Goal: Check status: Check status

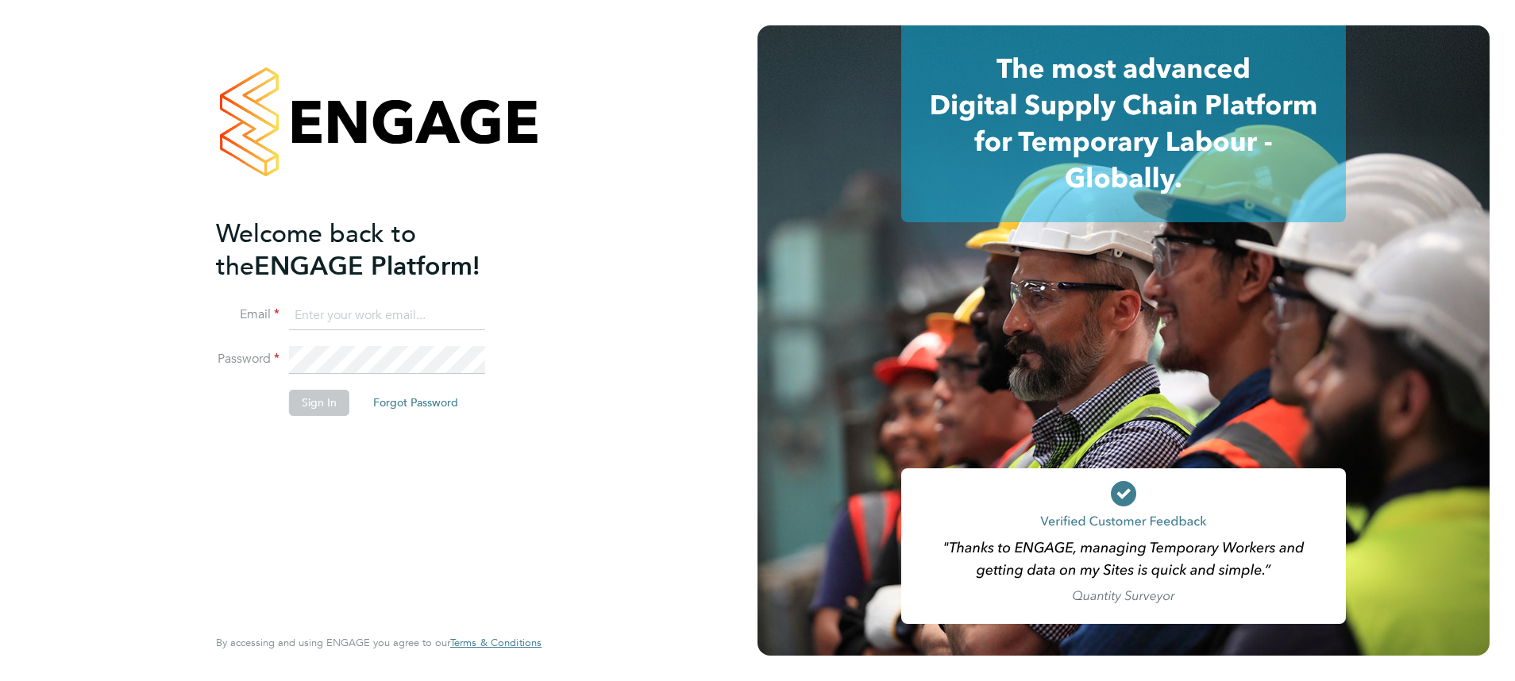
type input "meg.castleton@hays.com"
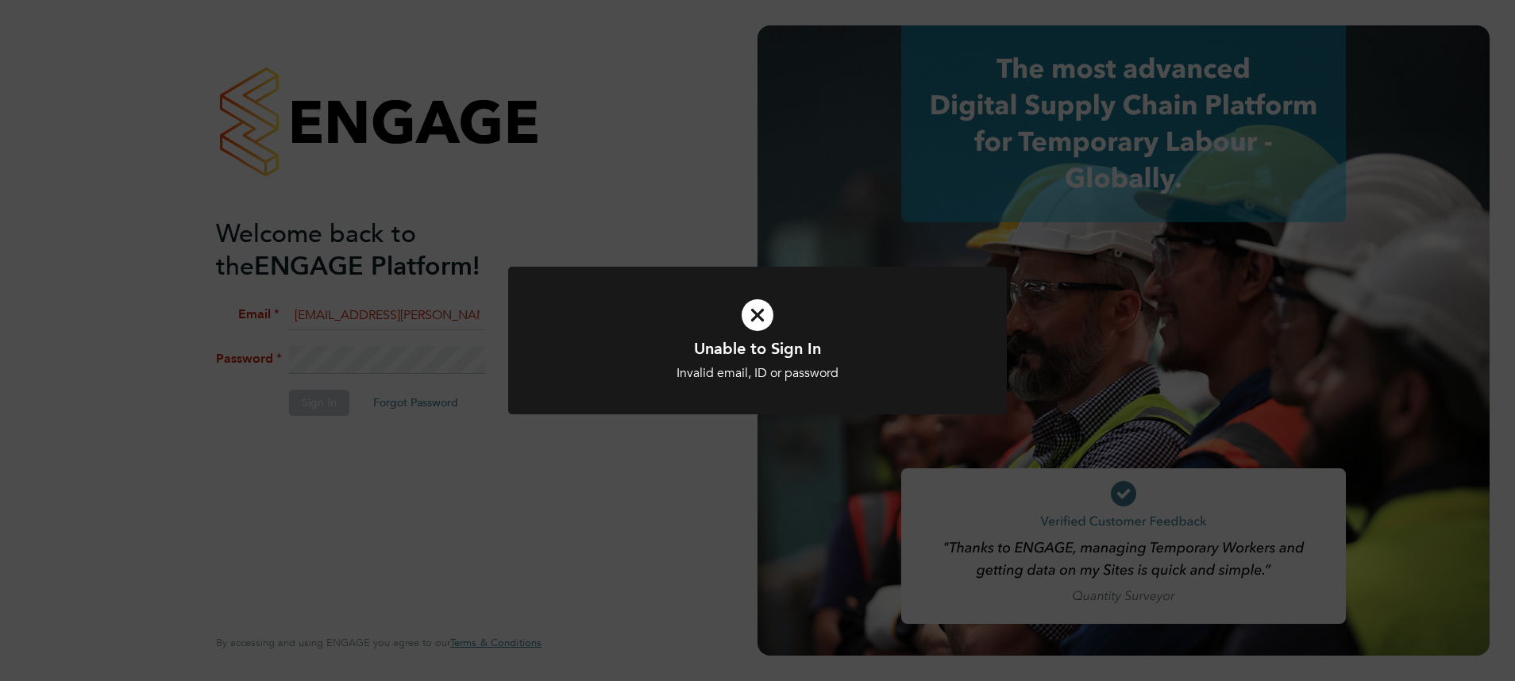
click at [392, 369] on div "Unable to Sign In Invalid email, ID or password Cancel Okay" at bounding box center [757, 340] width 1515 height 681
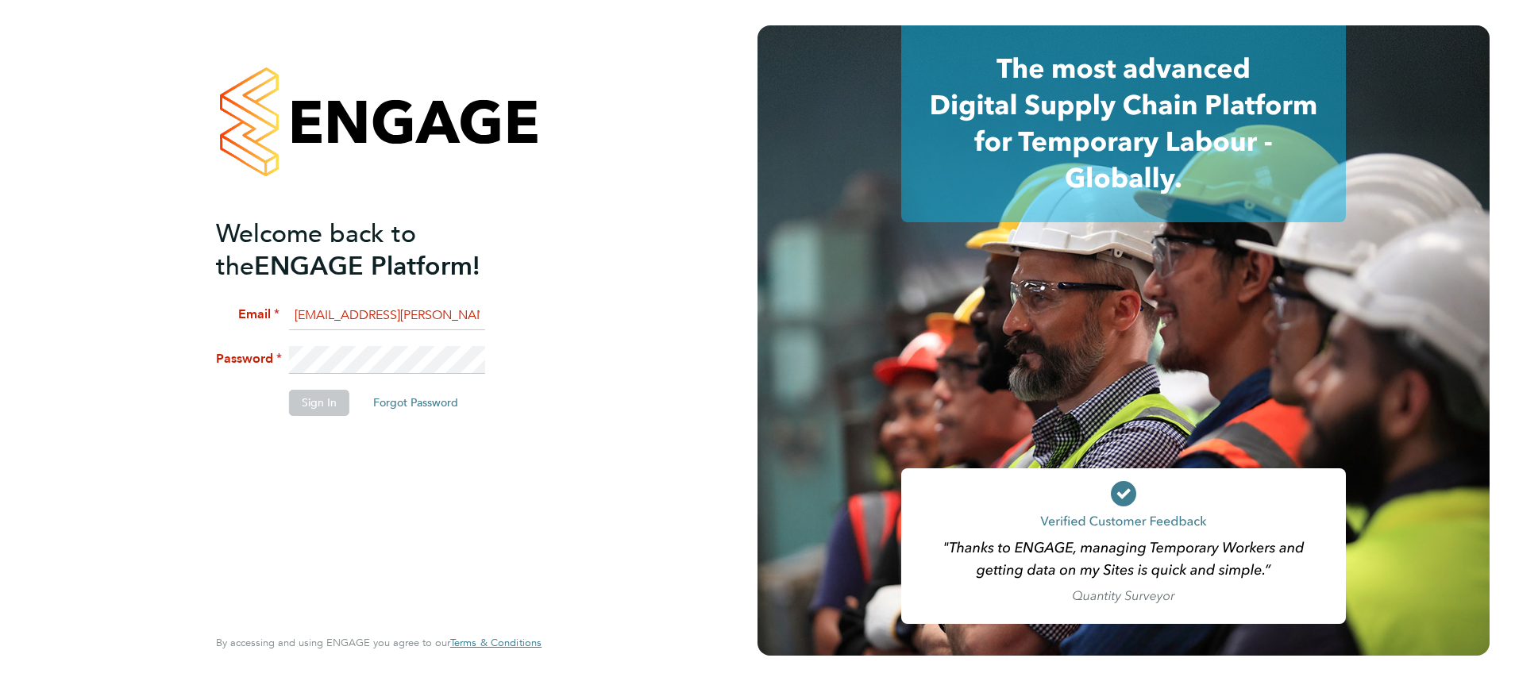
drag, startPoint x: 403, startPoint y: 374, endPoint x: 220, endPoint y: 372, distance: 182.7
click at [220, 372] on li "Password" at bounding box center [371, 368] width 310 height 44
click at [225, 374] on li "Password" at bounding box center [371, 368] width 310 height 44
click at [220, 346] on li "Password" at bounding box center [371, 368] width 310 height 44
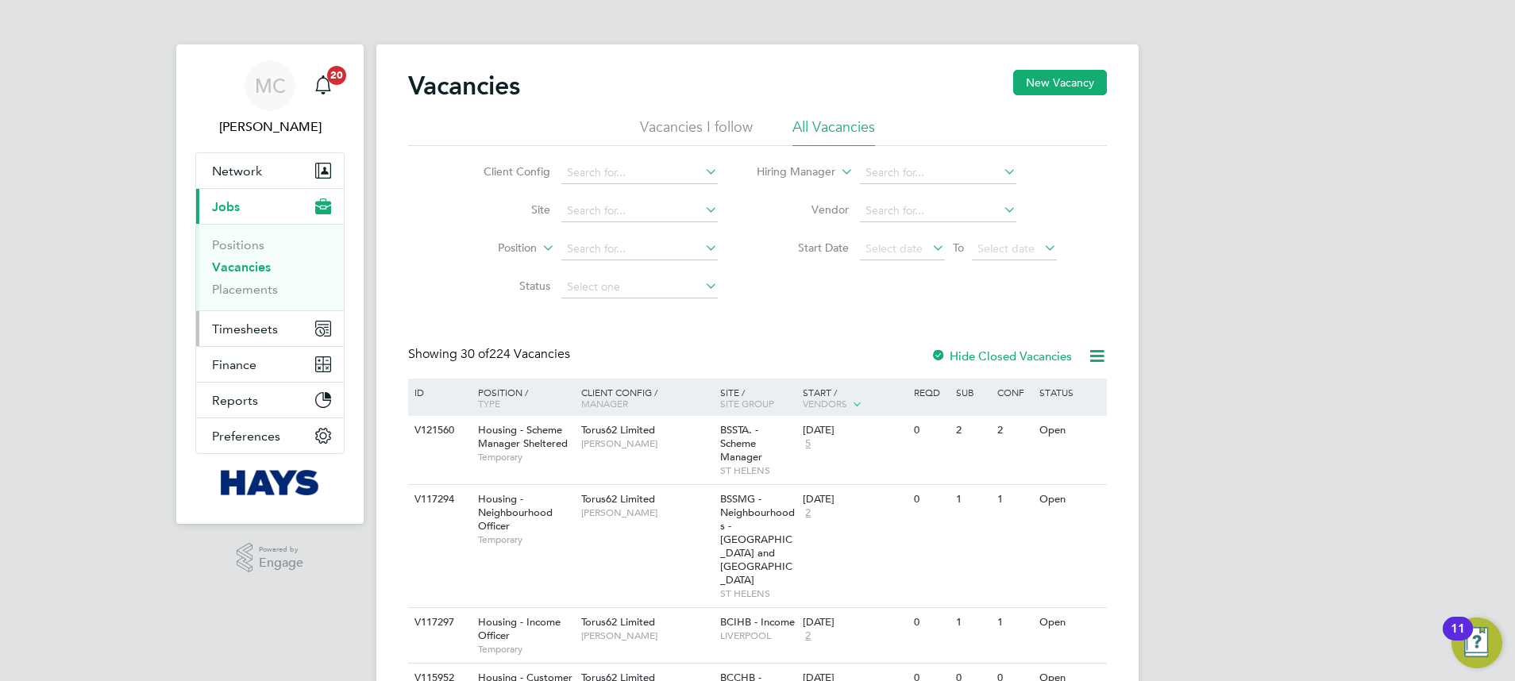
click at [258, 320] on button "Timesheets" at bounding box center [270, 328] width 148 height 35
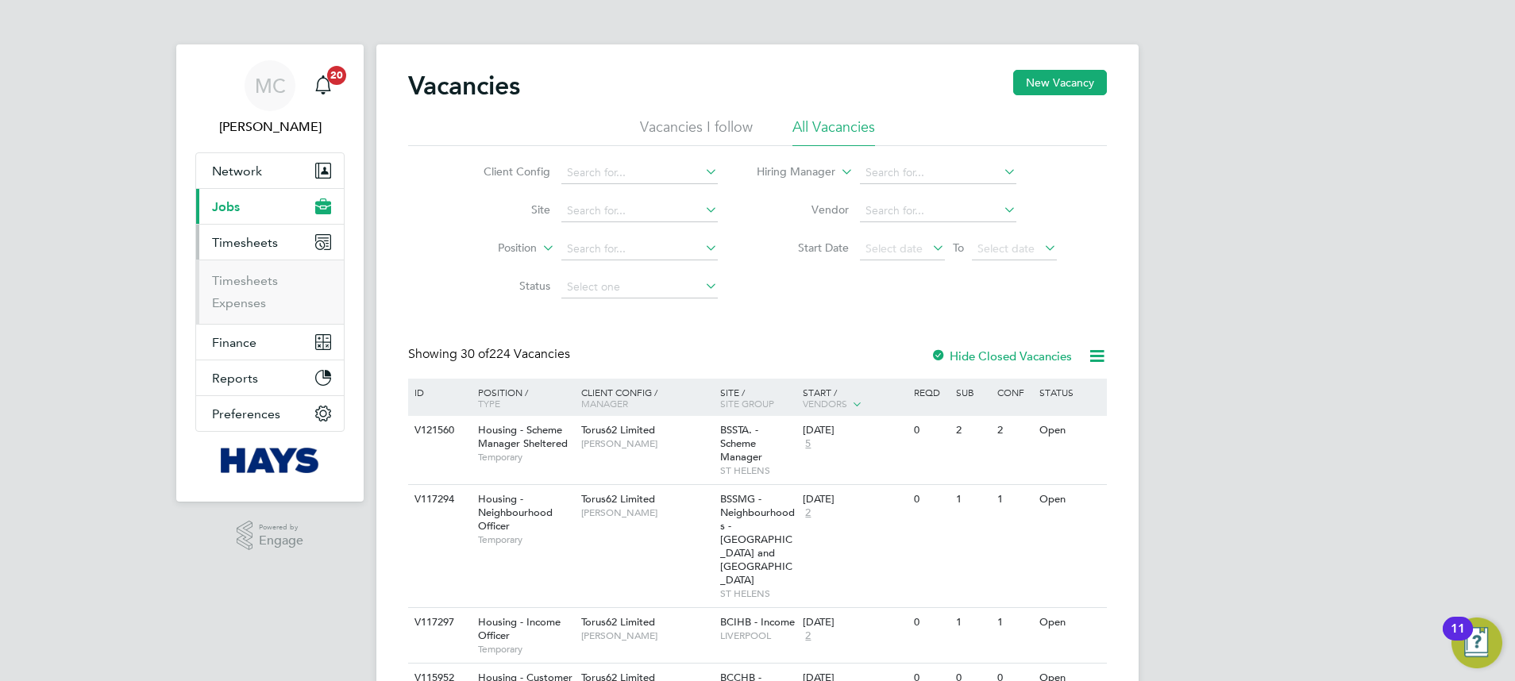
click at [230, 290] on li "Timesheets" at bounding box center [271, 284] width 119 height 22
click at [228, 285] on link "Timesheets" at bounding box center [245, 280] width 66 height 15
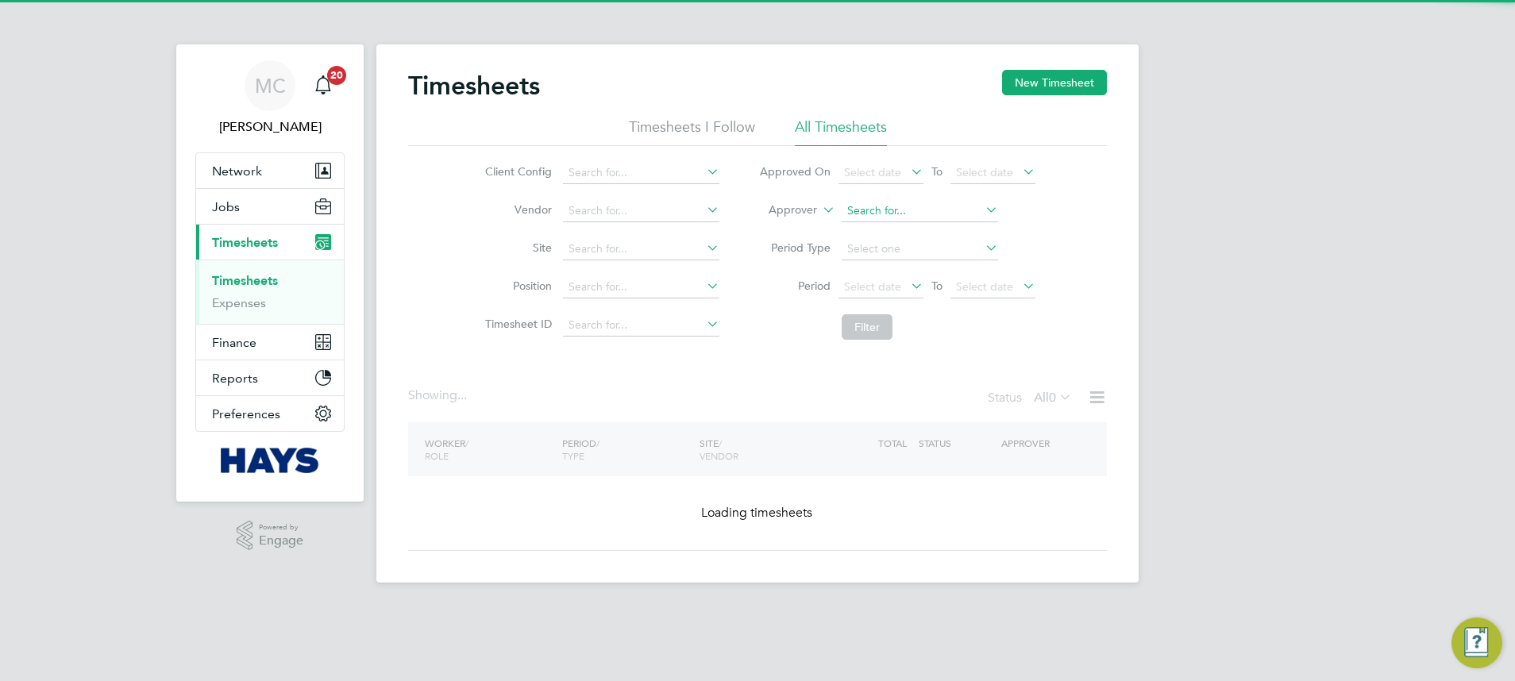
click at [802, 208] on label "Approver" at bounding box center [781, 211] width 71 height 16
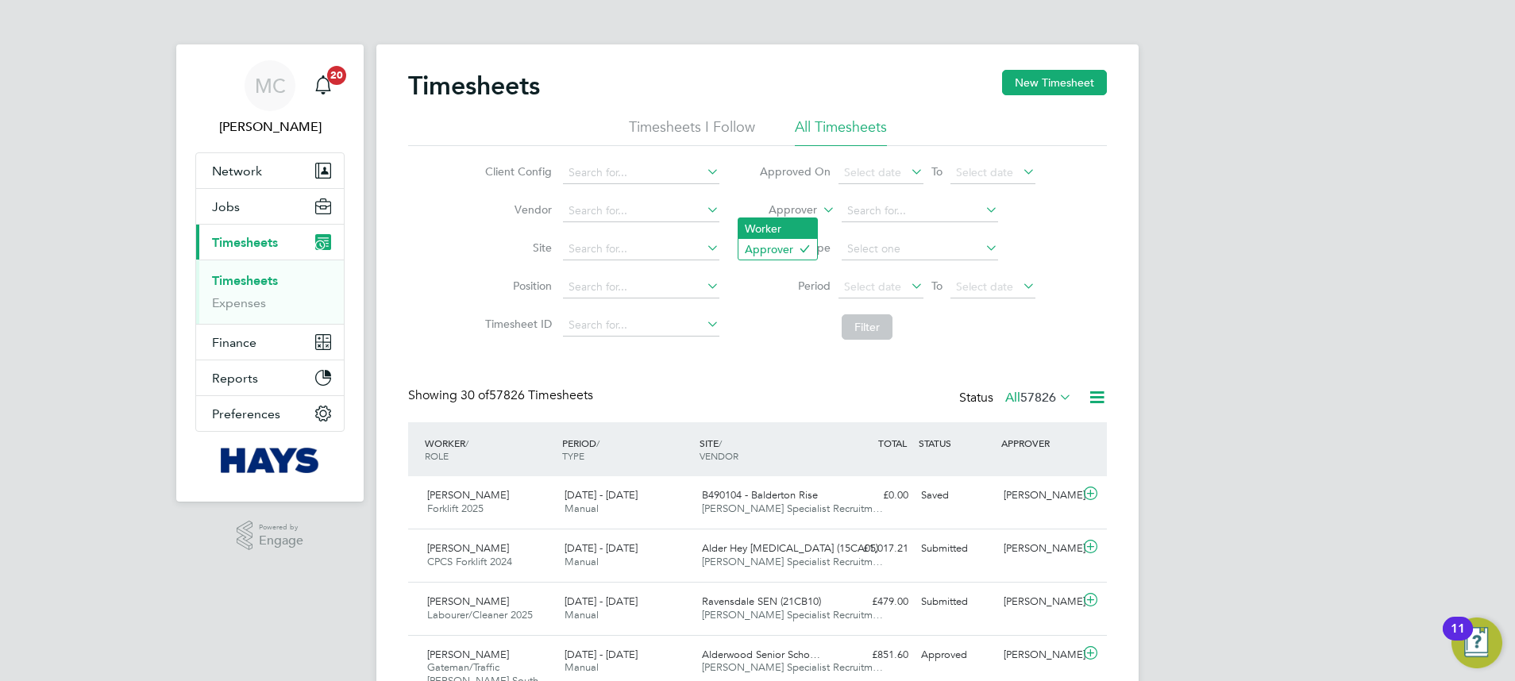
click at [794, 220] on li "Worker" at bounding box center [778, 228] width 79 height 21
click at [861, 206] on input at bounding box center [920, 211] width 156 height 22
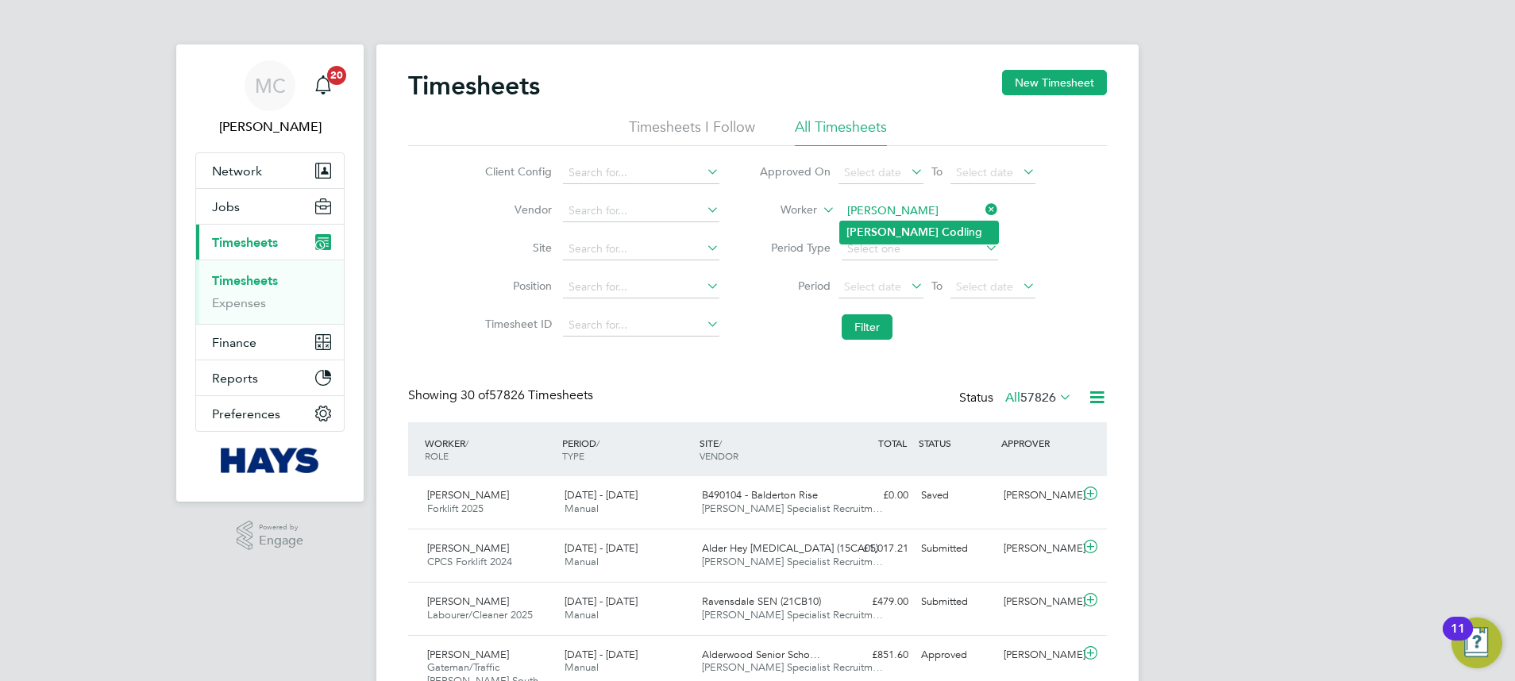
click at [882, 223] on li "Keith Cod ling" at bounding box center [919, 232] width 158 height 21
type input "Keith Codling"
click at [881, 321] on button "Filter" at bounding box center [867, 327] width 51 height 25
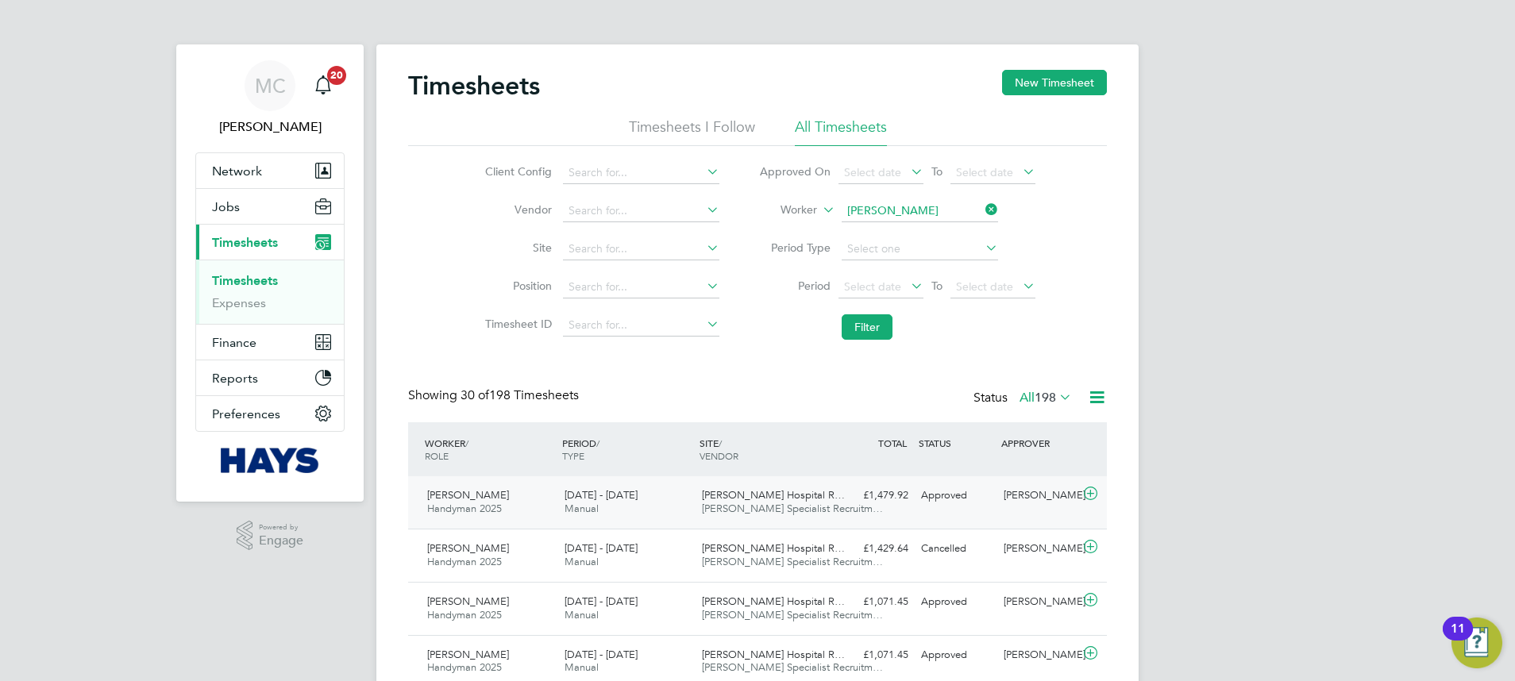
click at [822, 497] on div "James Paget Hospital R… Hays Specialist Recruitm…" at bounding box center [764, 503] width 137 height 40
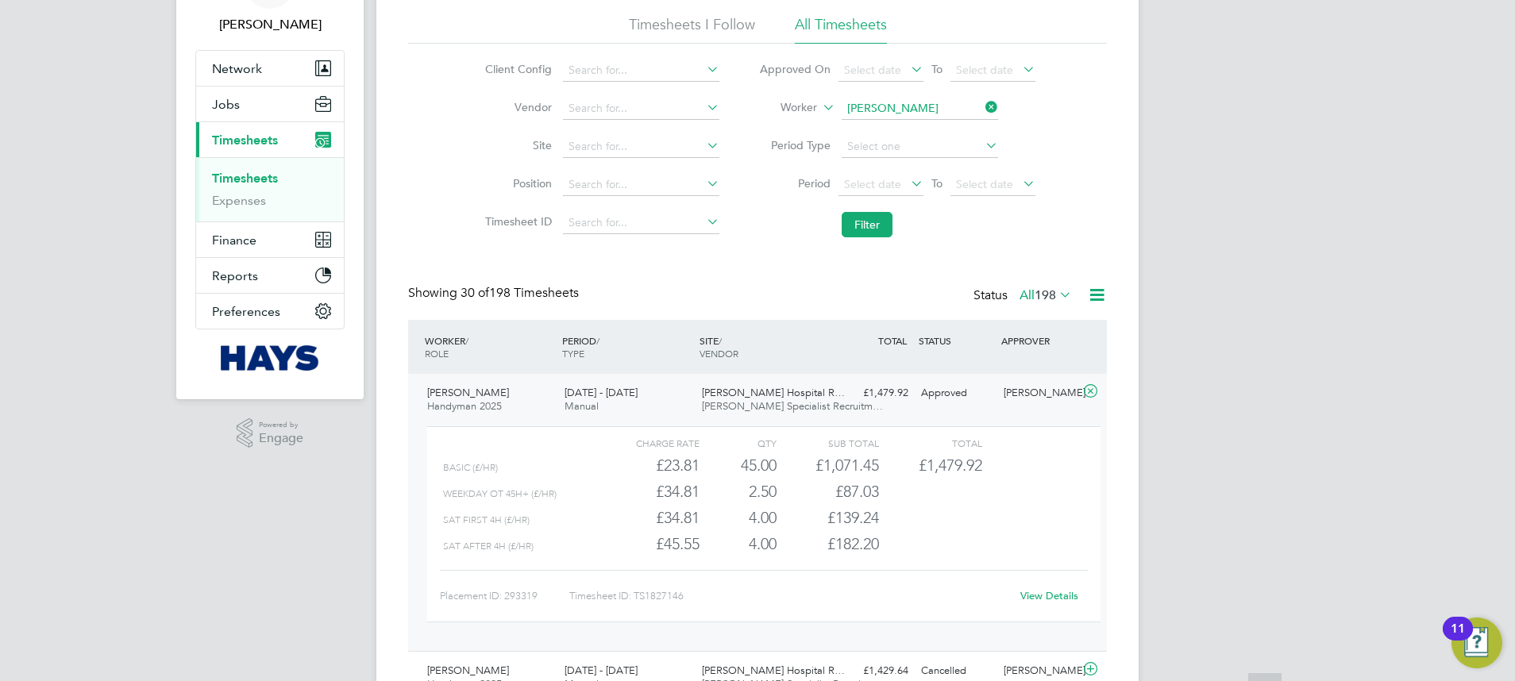
scroll to position [238, 0]
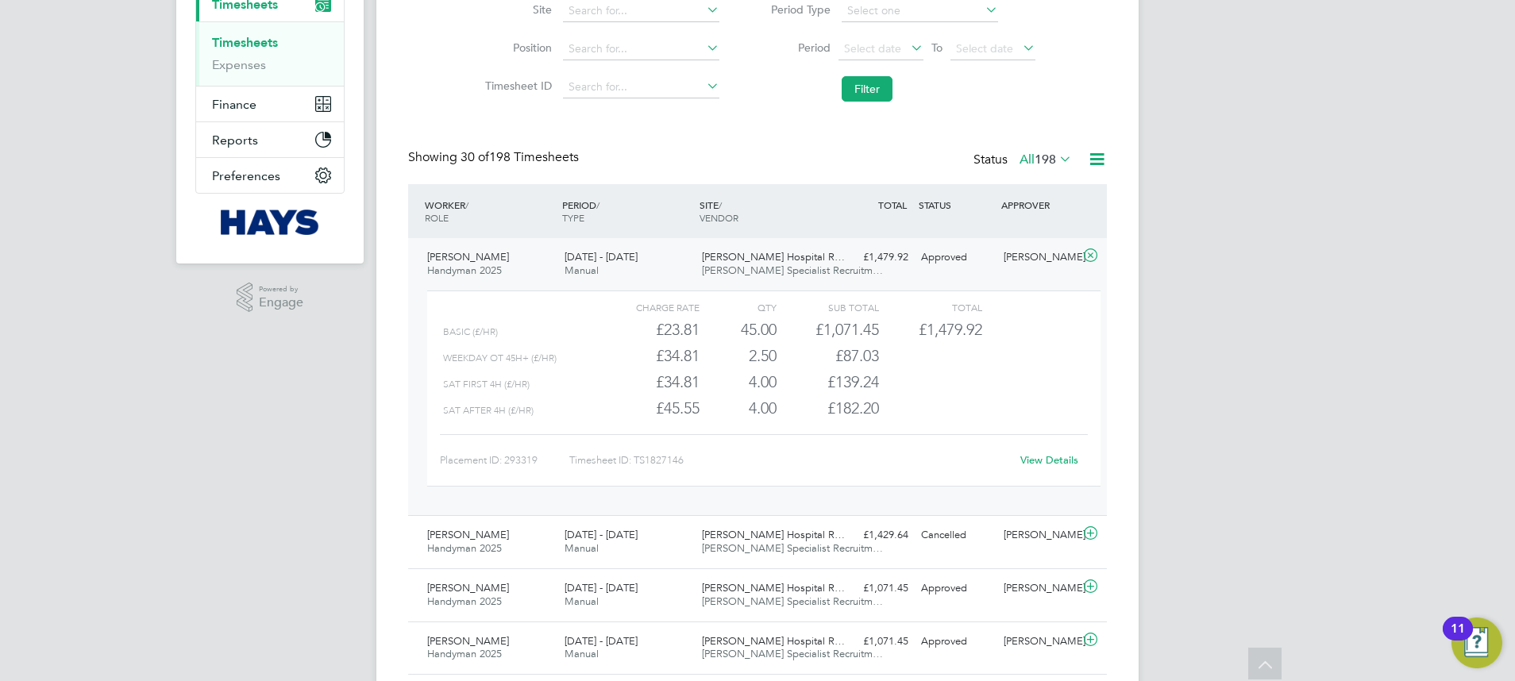
click at [1013, 383] on div "Sat first 4h (£/HR) £34.81 4 4.00 4 £139.24" at bounding box center [763, 382] width 673 height 26
click at [1067, 268] on div "Mark Alexander" at bounding box center [1039, 258] width 83 height 26
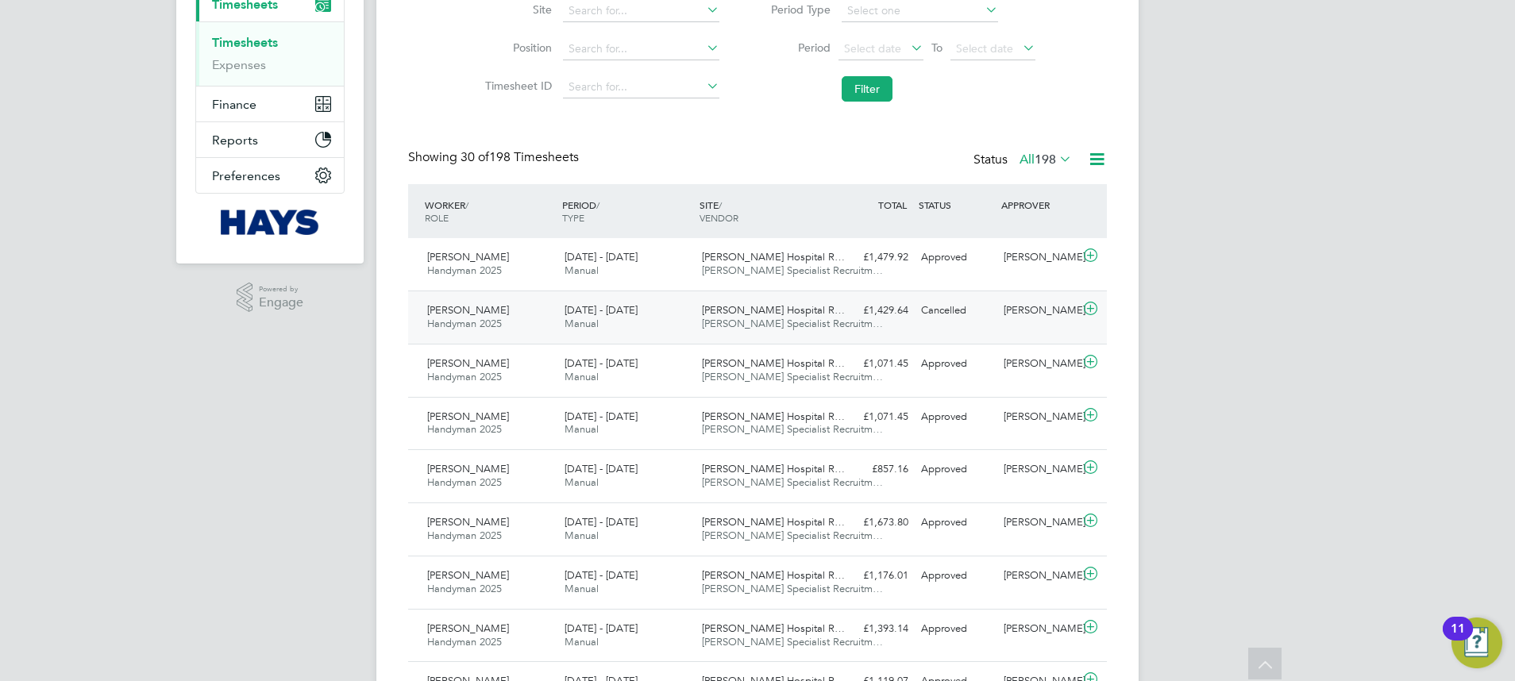
click at [1012, 315] on div "Mark Alexander" at bounding box center [1039, 311] width 83 height 26
click at [963, 264] on div "Approved" at bounding box center [956, 258] width 83 height 26
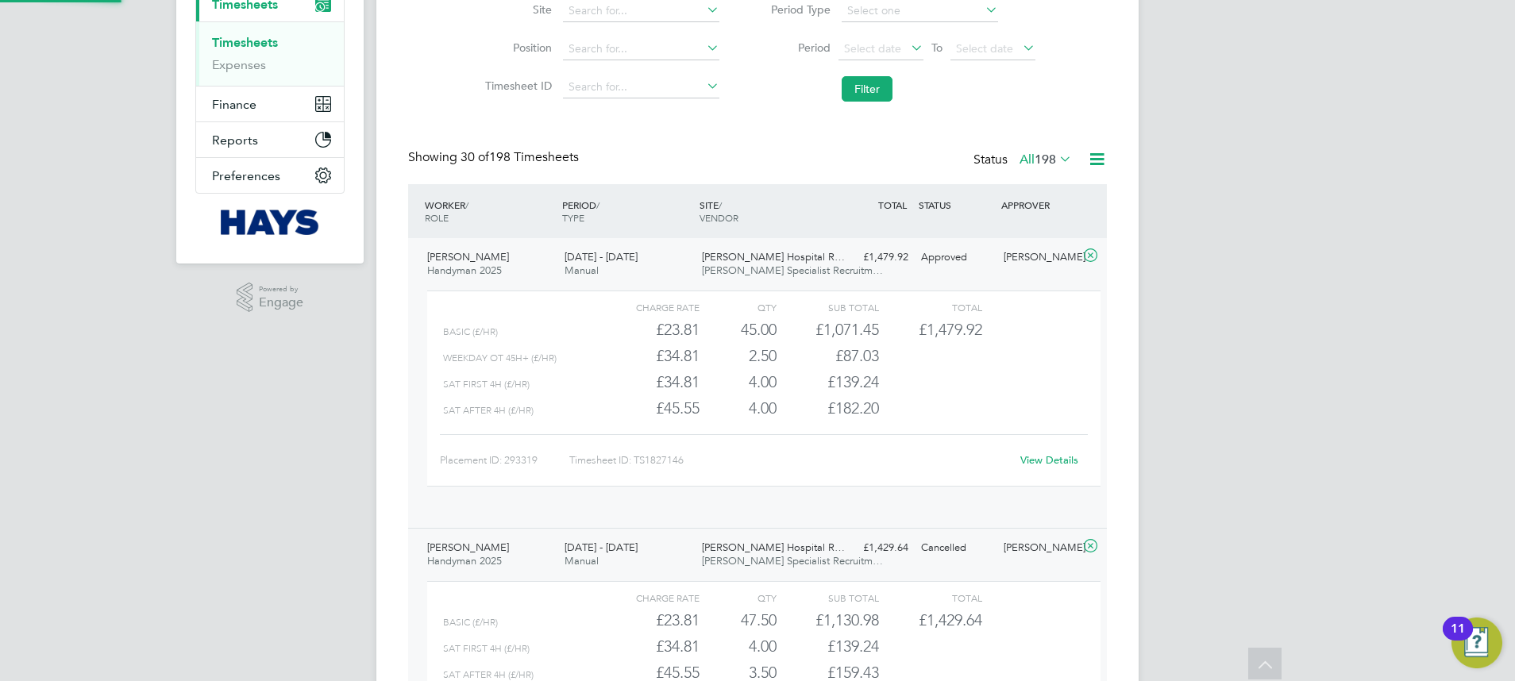
scroll to position [27, 155]
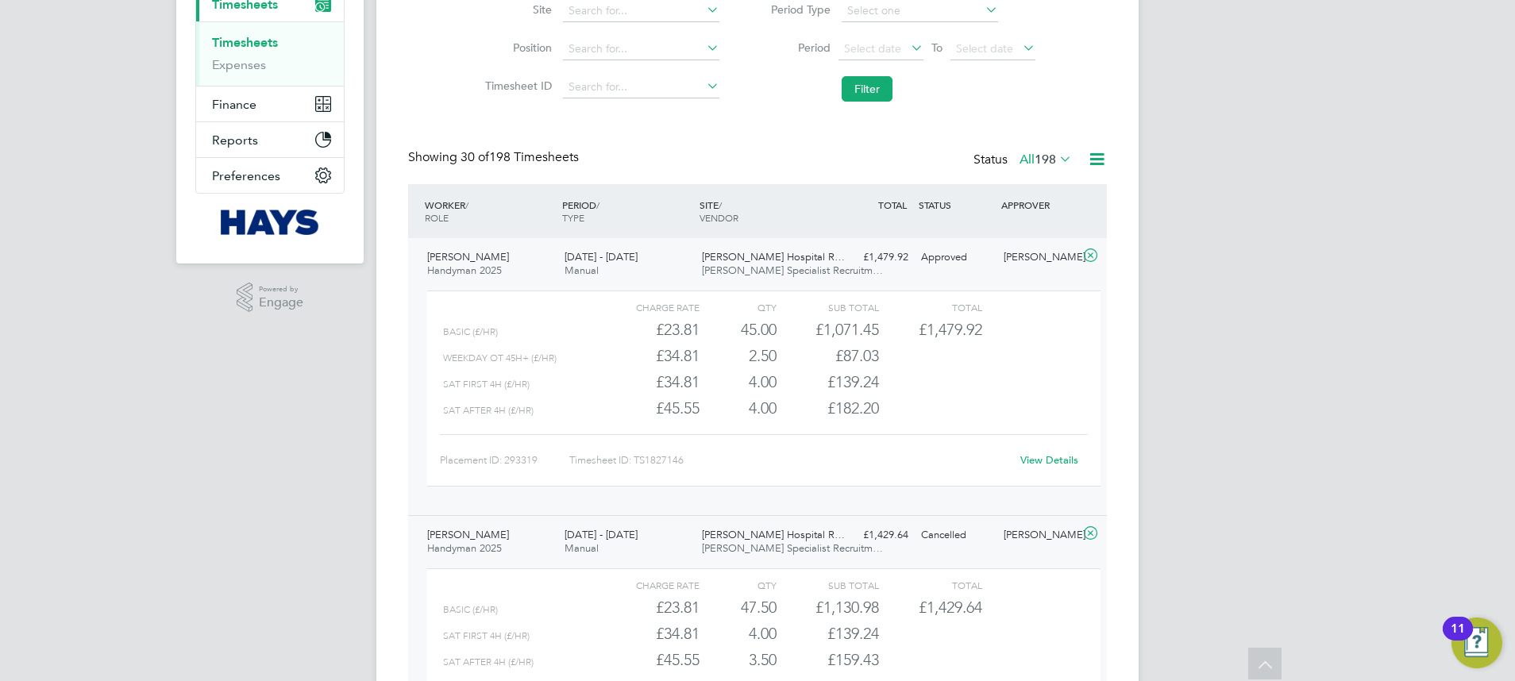
click at [873, 258] on div "£1,479.92 Approved" at bounding box center [873, 258] width 83 height 26
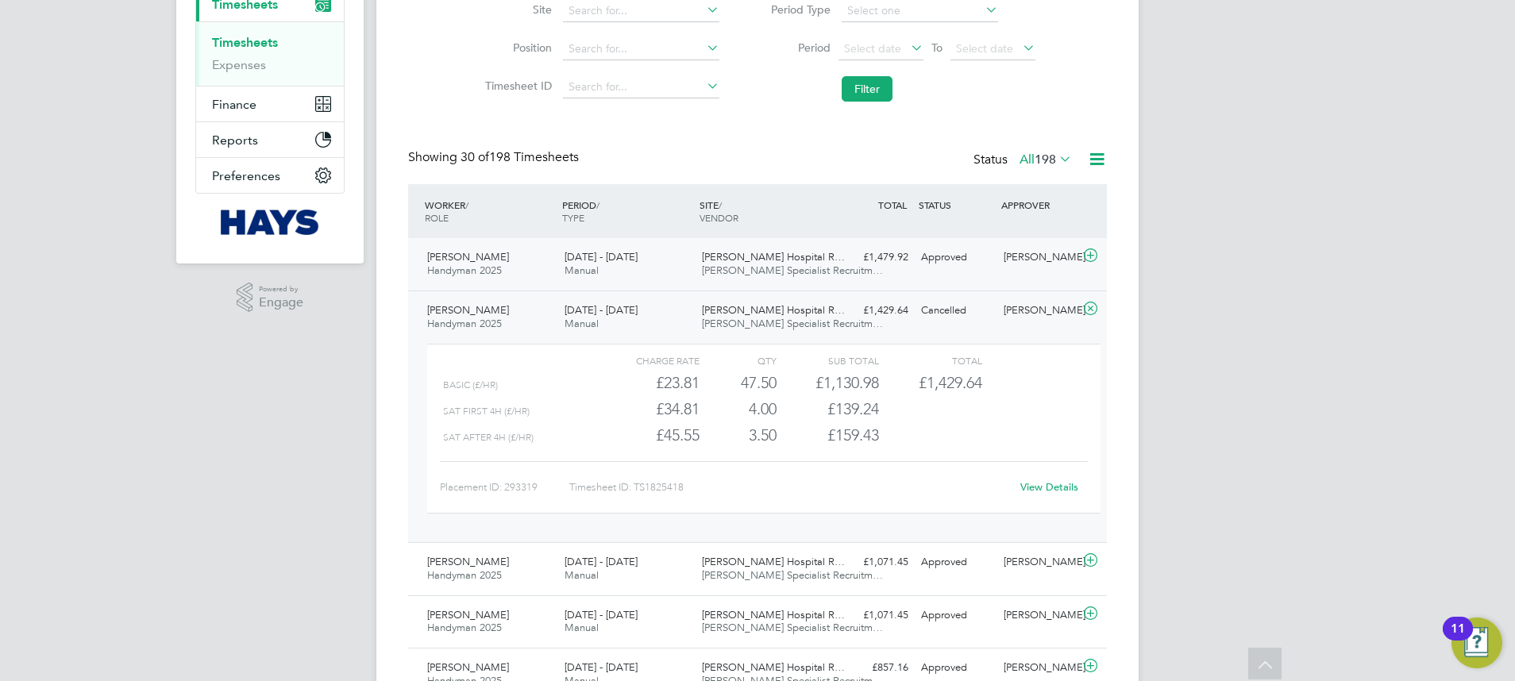
click at [626, 253] on span "13 - 19 Sep 2025" at bounding box center [601, 257] width 73 height 14
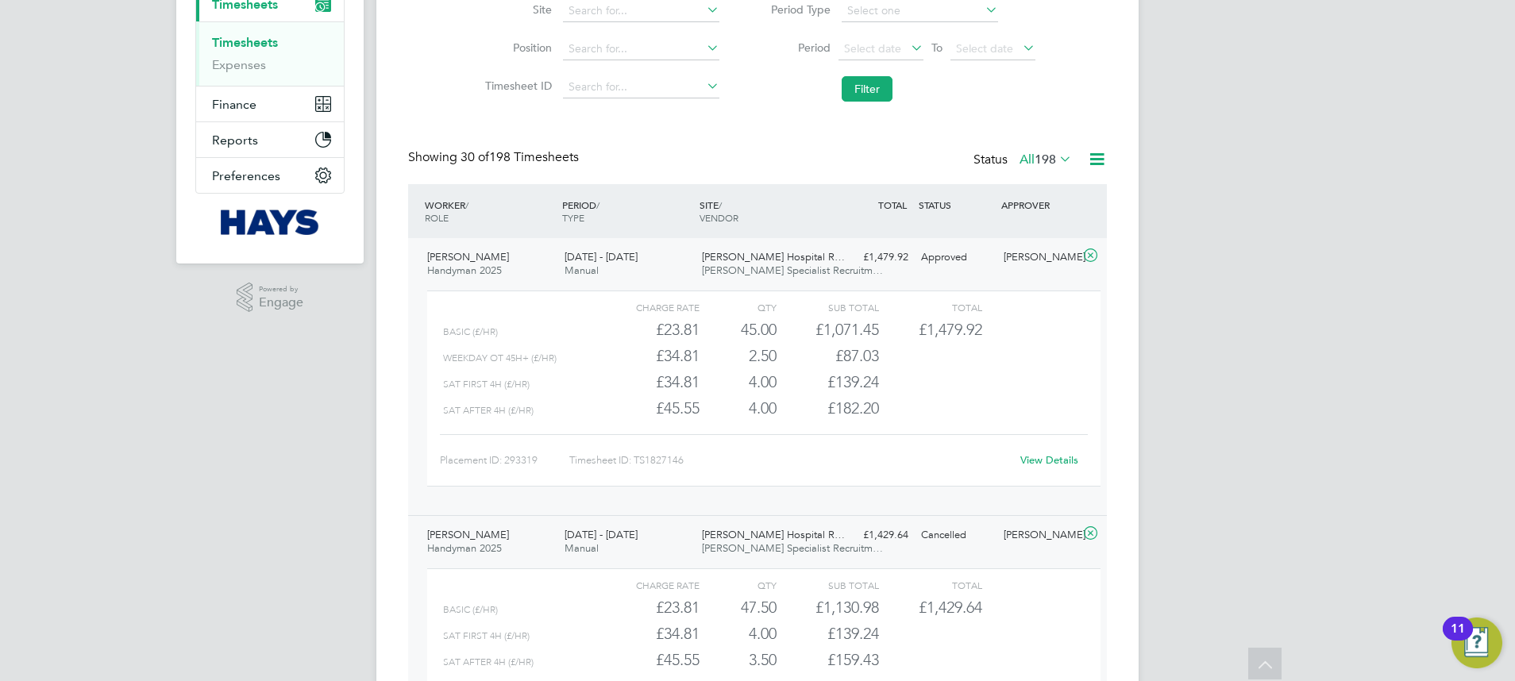
click at [1059, 462] on link "View Details" at bounding box center [1050, 460] width 58 height 14
